Goal: Task Accomplishment & Management: Manage account settings

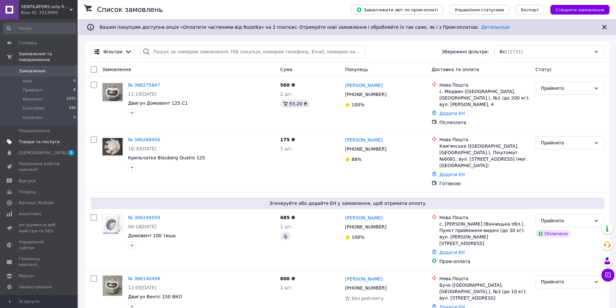
click at [37, 139] on span "Товари та послуги" at bounding box center [39, 142] width 41 height 6
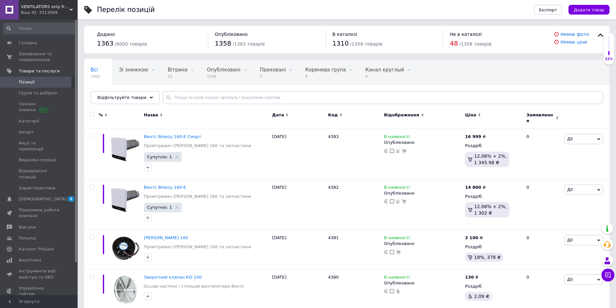
click at [339, 115] on icon at bounding box center [340, 114] width 3 height 3
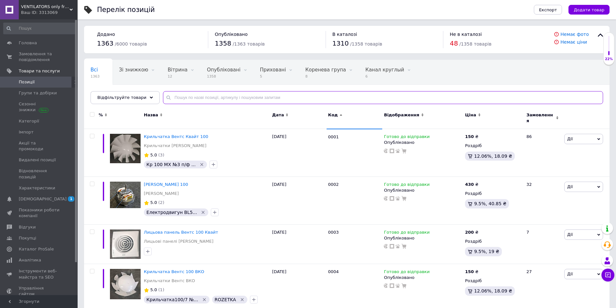
click at [199, 98] on input "text" at bounding box center [383, 97] width 440 height 13
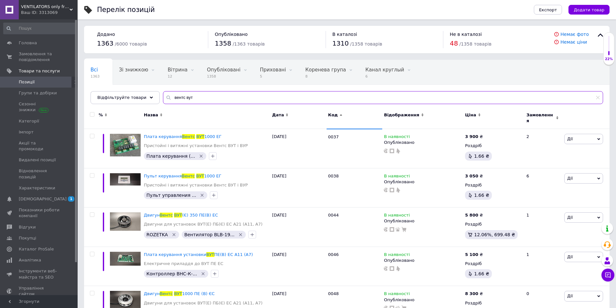
type input "вентс вут"
click at [598, 97] on icon at bounding box center [598, 98] width 4 height 4
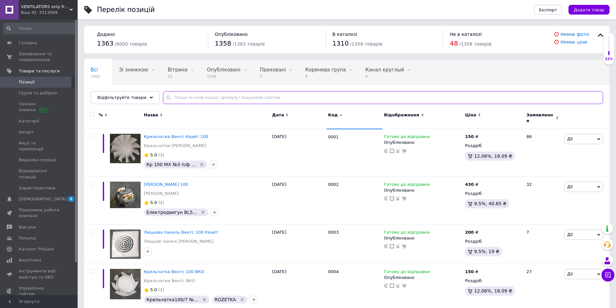
click at [214, 97] on input "text" at bounding box center [383, 97] width 440 height 13
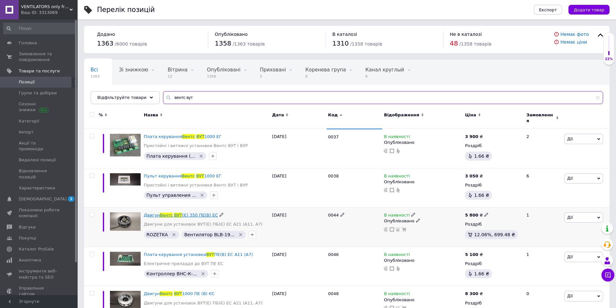
type input "вентс вут"
